Goal: Navigation & Orientation: Locate item on page

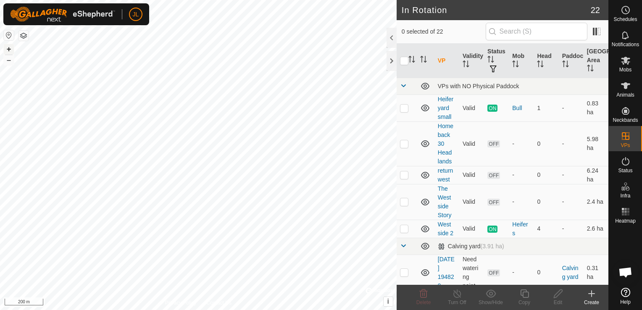
click at [10, 49] on button "+" at bounding box center [9, 49] width 10 height 10
click at [10, 51] on button "+" at bounding box center [9, 49] width 10 height 10
click at [8, 60] on button "–" at bounding box center [9, 60] width 10 height 10
click at [9, 60] on button "–" at bounding box center [9, 60] width 10 height 10
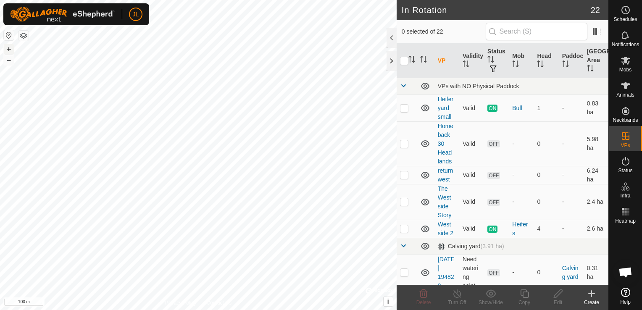
click at [10, 49] on button "+" at bounding box center [9, 49] width 10 height 10
click at [8, 61] on button "–" at bounding box center [9, 60] width 10 height 10
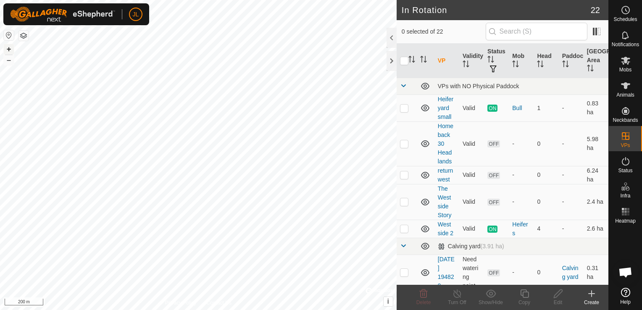
click at [6, 47] on button "+" at bounding box center [9, 49] width 10 height 10
click at [10, 48] on button "+" at bounding box center [9, 49] width 10 height 10
click at [8, 61] on button "–" at bounding box center [9, 60] width 10 height 10
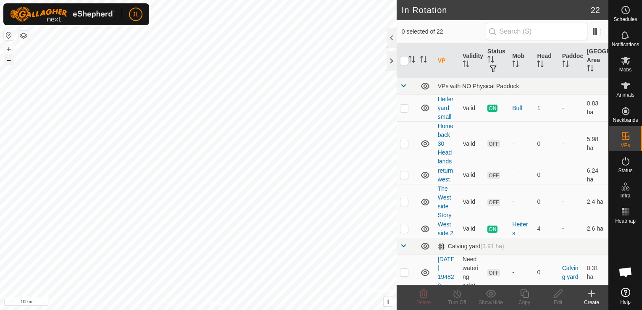
click at [8, 61] on button "–" at bounding box center [9, 60] width 10 height 10
